Goal: Task Accomplishment & Management: Manage account settings

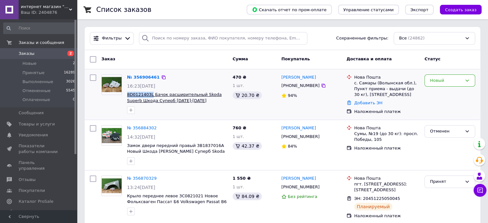
drag, startPoint x: 126, startPoint y: 93, endPoint x: 150, endPoint y: 93, distance: 23.7
click at [150, 93] on div "№ 356906461 16:23[DATE] 8D0121403L Бачок расширительный Skoda Superb Шкода Супе…" at bounding box center [177, 94] width 106 height 45
copy span "8D0121403L"
click at [220, 102] on span "8D0121403L Бачок расширительный Skoda Superb Шкода Суперб [DATE]-[DATE]" at bounding box center [177, 98] width 100 height 12
click at [378, 81] on div "с. Самары (Волынская обл.), Пункт приема - выдачи (до 30 кг), [STREET_ADDRESS]" at bounding box center [386, 89] width 65 height 18
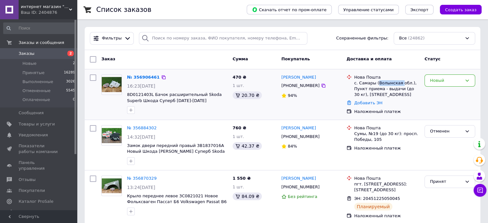
click at [378, 81] on div "с. Самары (Волынская обл.), Пункт приема - выдачи (до 30 кг), [STREET_ADDRESS]" at bounding box center [386, 89] width 65 height 18
click at [293, 83] on div "[PHONE_NUMBER]" at bounding box center [300, 85] width 41 height 8
click at [300, 87] on div "[PHONE_NUMBER]" at bounding box center [300, 85] width 41 height 8
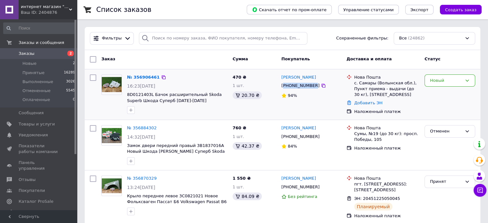
copy div "380983346040"
click at [36, 52] on span "Заказы" at bounding box center [39, 54] width 41 height 6
click at [301, 83] on div "[PHONE_NUMBER]" at bounding box center [300, 85] width 41 height 8
copy div "380983346040"
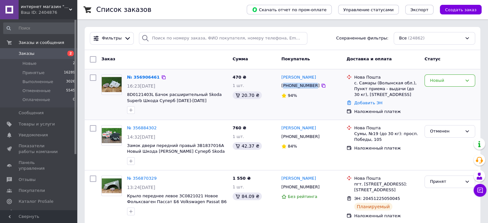
click at [300, 86] on div "[PHONE_NUMBER]" at bounding box center [300, 85] width 41 height 8
click at [449, 81] on div "Новый" at bounding box center [446, 80] width 32 height 7
click at [445, 116] on li "Отменен" at bounding box center [450, 117] width 50 height 12
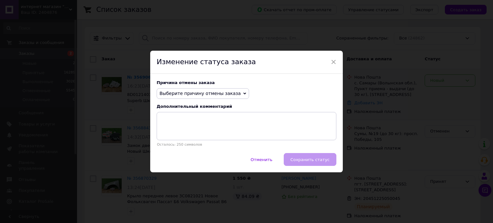
click at [187, 93] on span "Выберите причину отмены заказа" at bounding box center [199, 93] width 81 height 5
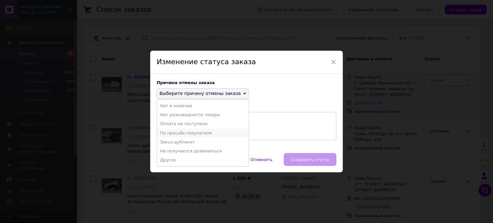
click at [189, 133] on li "По просьбе покупателя" at bounding box center [203, 133] width 92 height 9
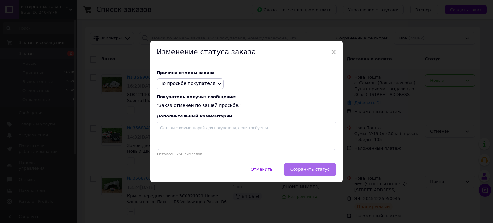
click at [315, 167] on button "Сохранить статус" at bounding box center [310, 169] width 53 height 13
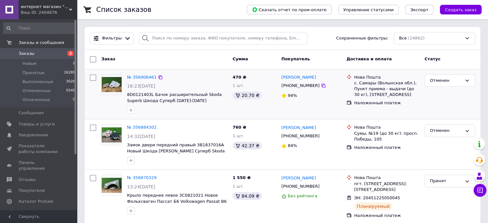
click at [34, 51] on span "Заказы" at bounding box center [39, 54] width 41 height 6
click at [28, 52] on span "Заказы" at bounding box center [27, 54] width 16 height 6
click at [36, 54] on span "Заказы" at bounding box center [39, 54] width 41 height 6
click at [35, 50] on link "Заказы 2" at bounding box center [39, 53] width 79 height 11
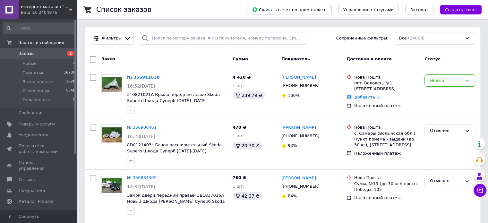
drag, startPoint x: 34, startPoint y: 50, endPoint x: 55, endPoint y: 56, distance: 22.3
click at [34, 50] on link "Заказы 2" at bounding box center [39, 53] width 79 height 11
